Goal: Information Seeking & Learning: Understand process/instructions

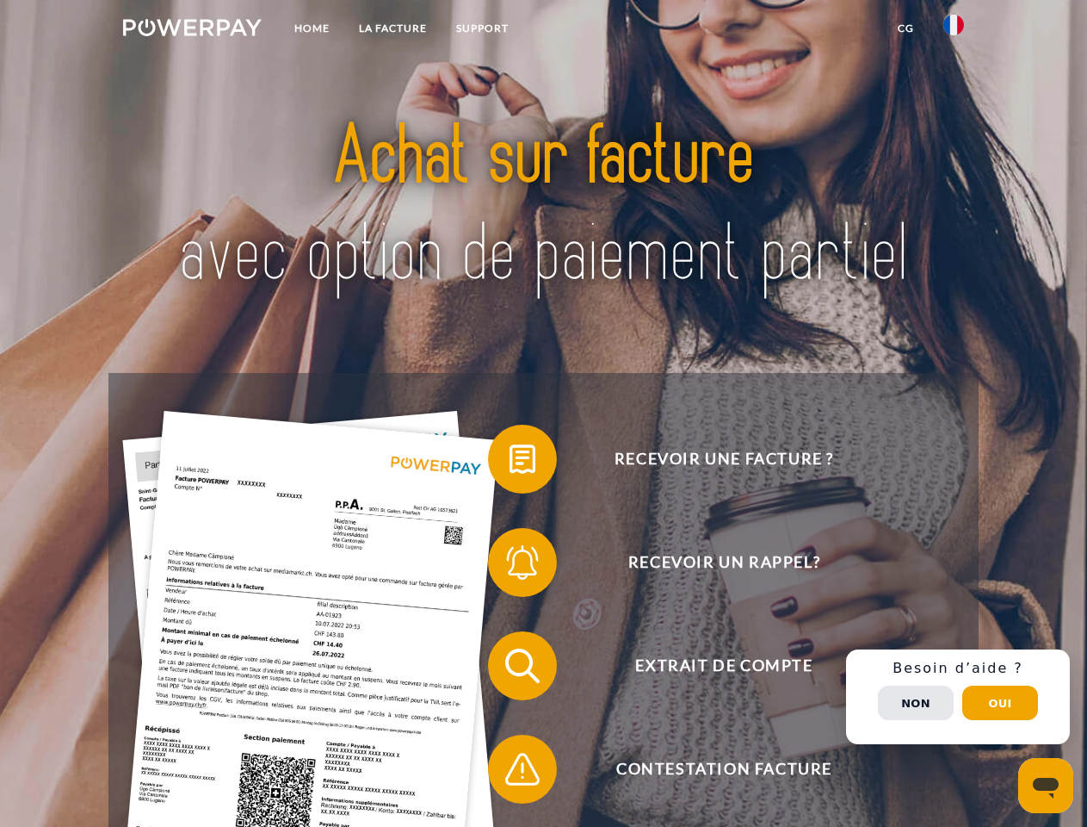
click at [192, 30] on img at bounding box center [192, 27] width 139 height 17
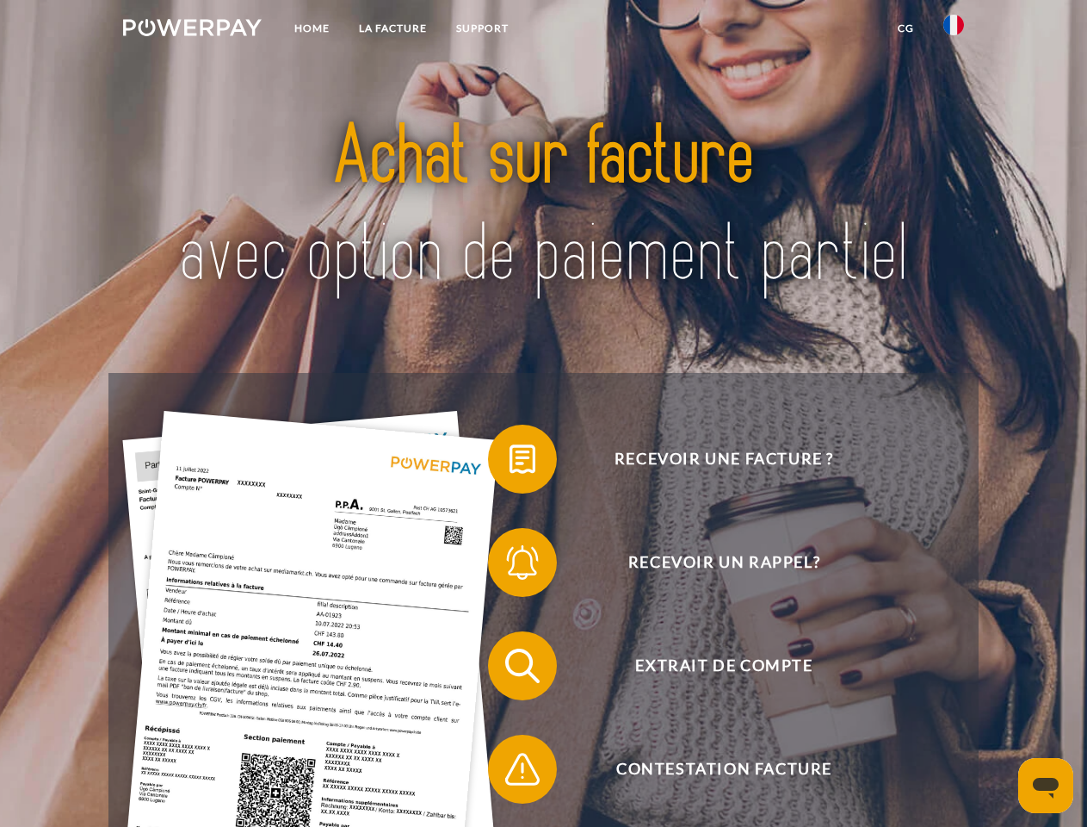
click at [954, 30] on img at bounding box center [954, 25] width 21 height 21
click at [906, 28] on link "CG" at bounding box center [906, 28] width 46 height 31
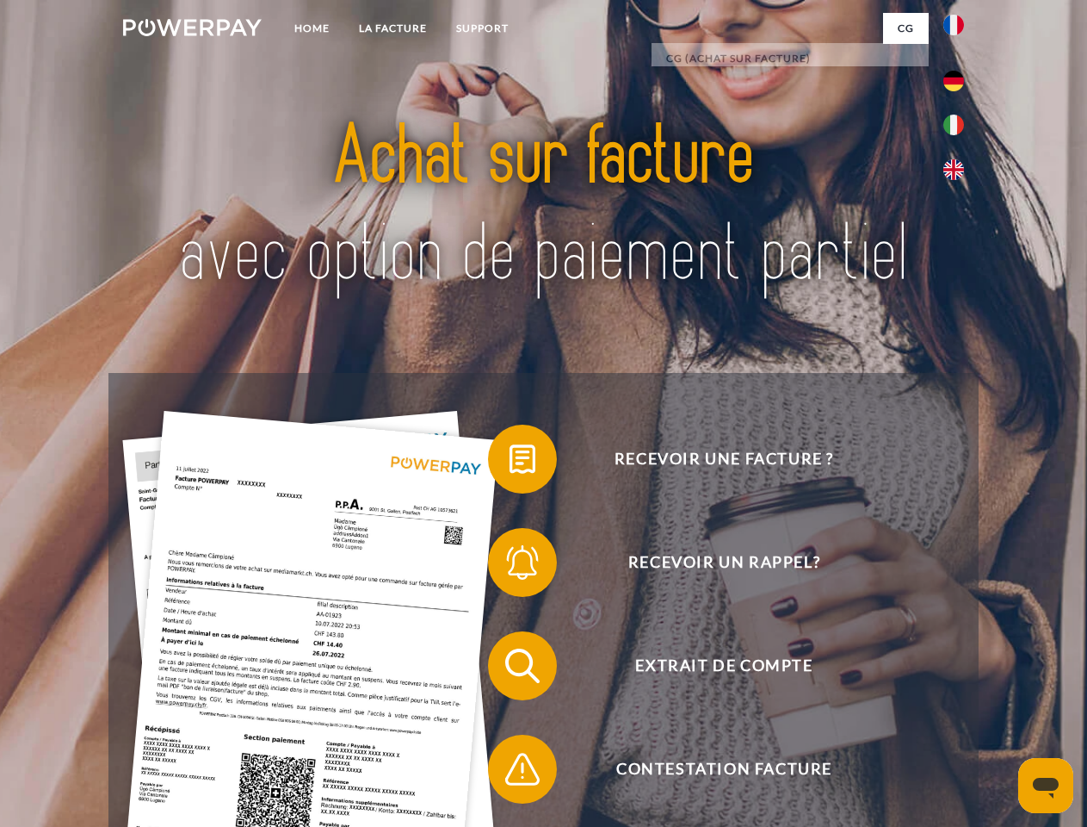
click at [510, 462] on span at bounding box center [497, 459] width 86 height 86
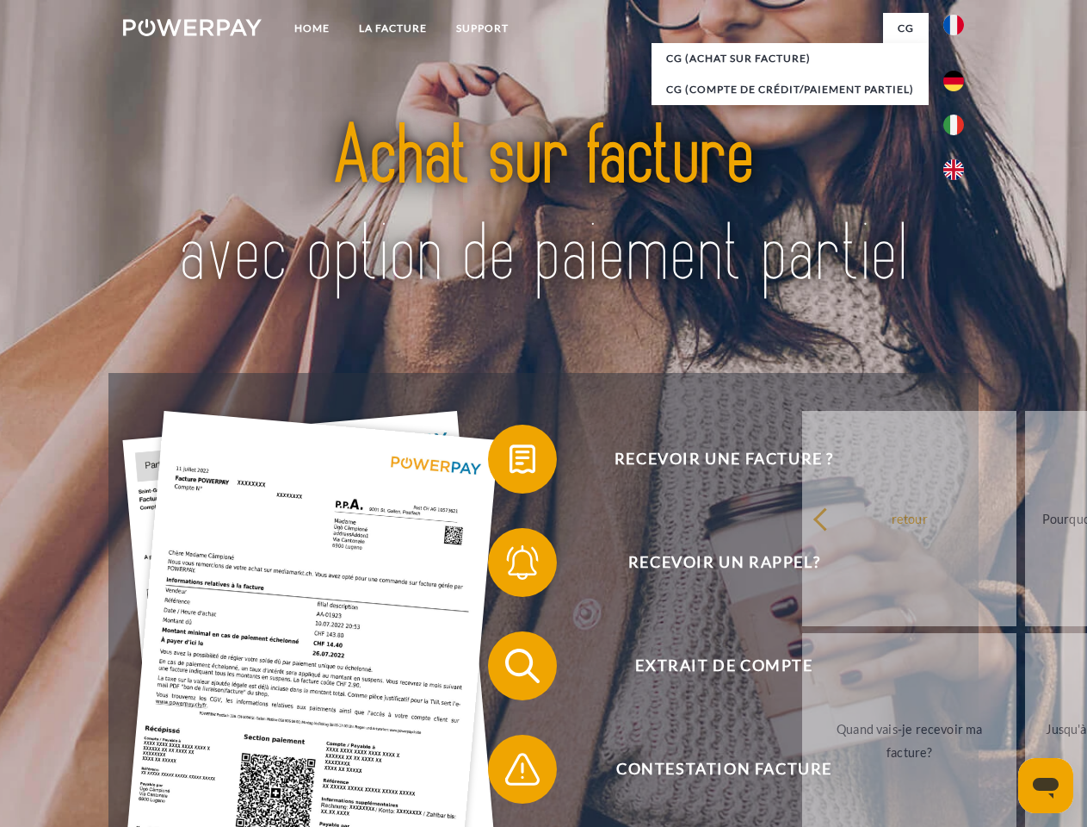
click at [510, 566] on div "Recevoir une facture ? Recevoir un rappel? Extrait de compte retour" at bounding box center [543, 717] width 870 height 689
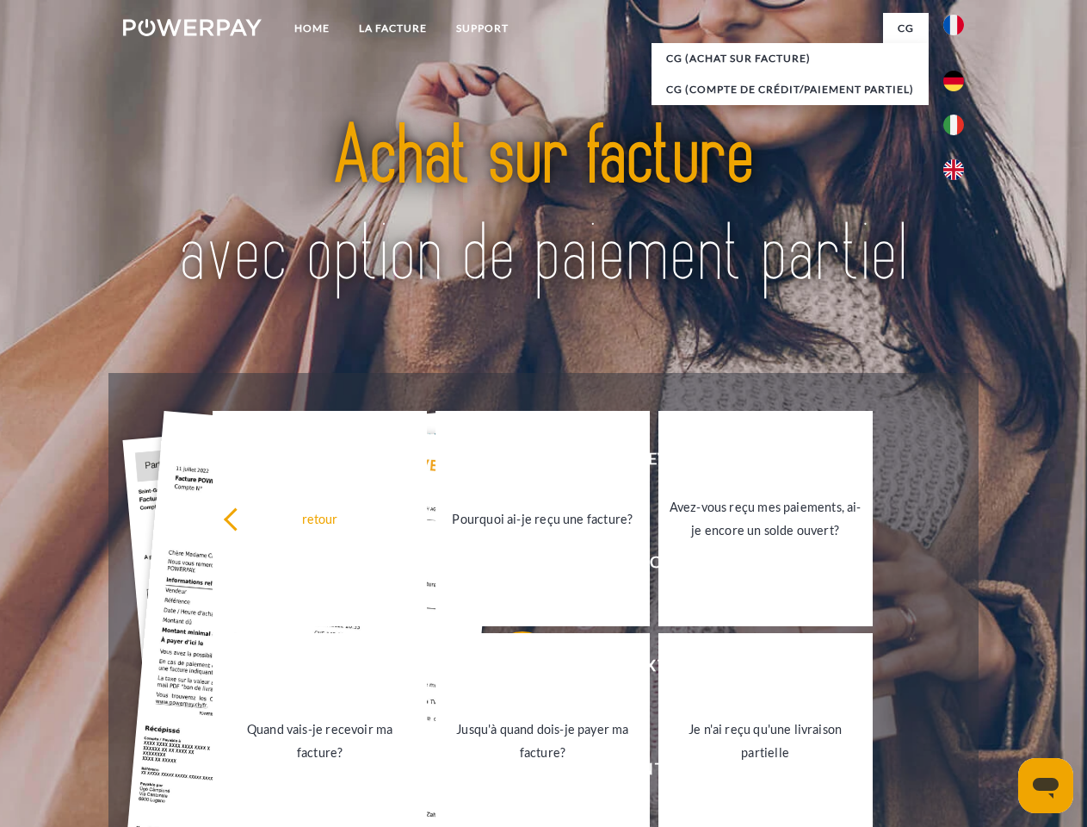
click at [510, 669] on link "Jusqu'à quand dois-je payer ma facture?" at bounding box center [543, 740] width 214 height 215
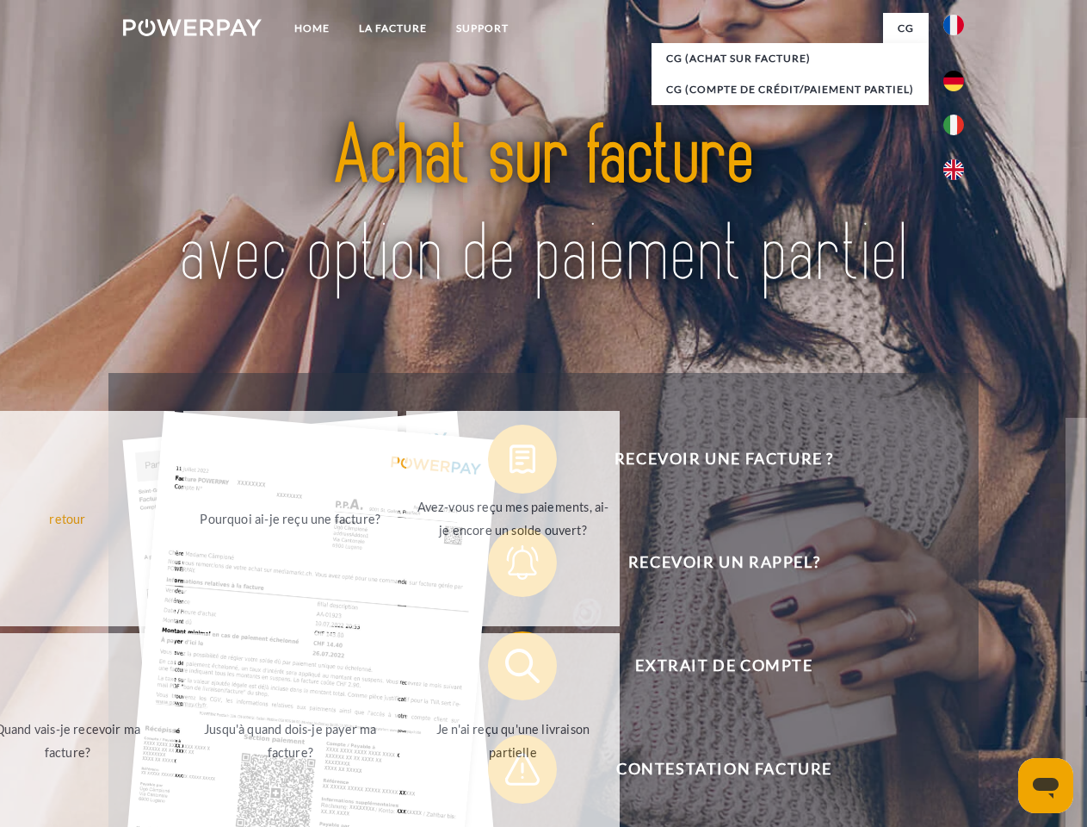
click at [510, 772] on span at bounding box center [497, 769] width 86 height 86
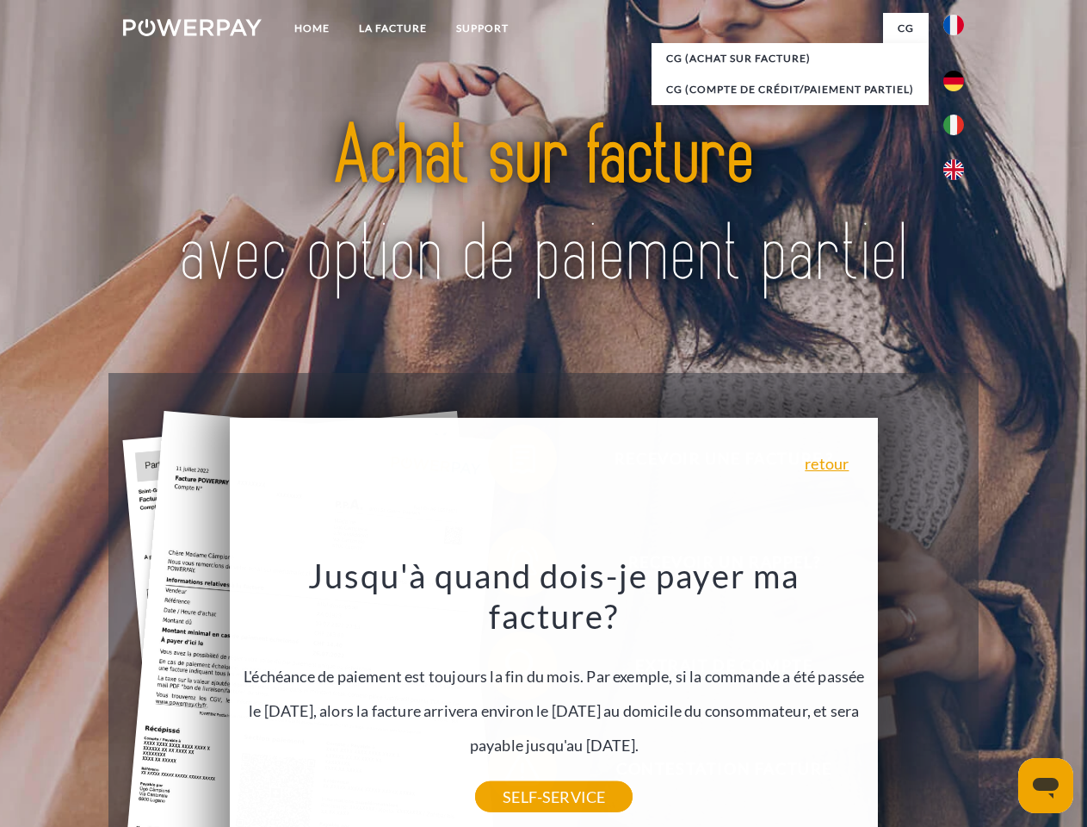
click at [958, 697] on div "Recevoir une facture ? Recevoir un rappel? Extrait de compte retour" at bounding box center [543, 717] width 870 height 689
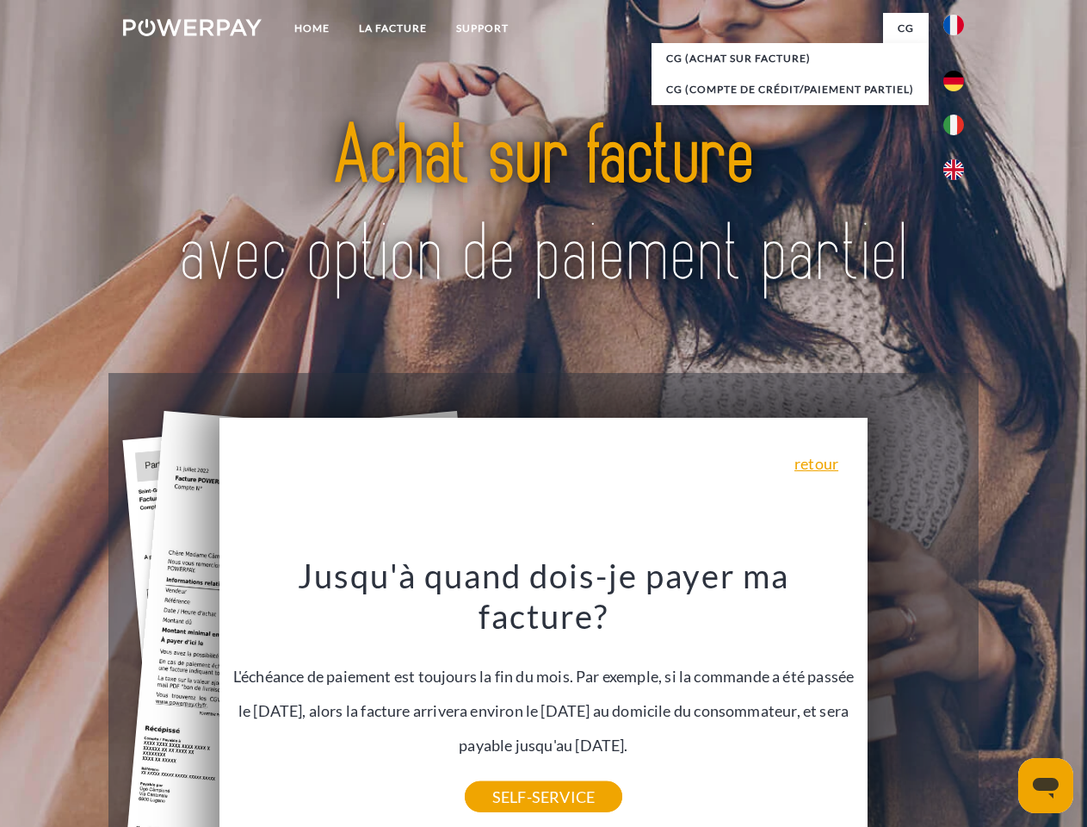
click at [916, 700] on span "Extrait de compte" at bounding box center [724, 665] width 422 height 69
click at [1000, 703] on header "Home LA FACTURE Support" at bounding box center [543, 594] width 1087 height 1189
